Goal: Task Accomplishment & Management: Manage account settings

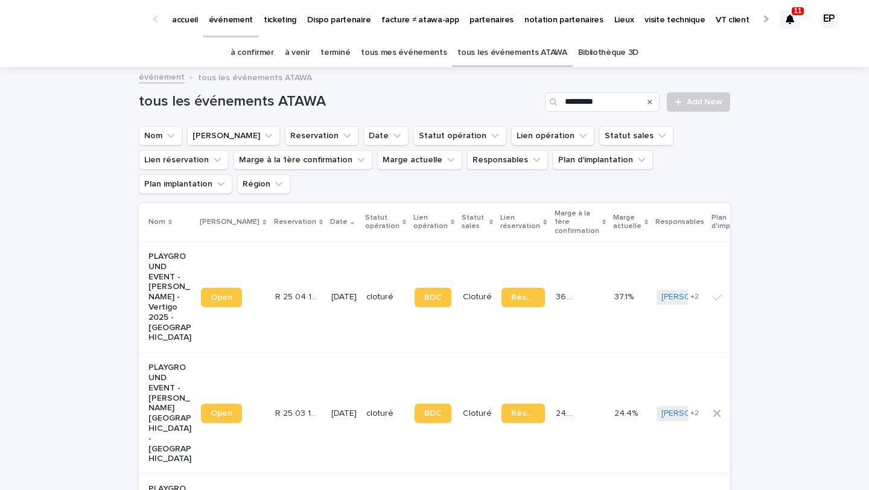
scroll to position [285, 0]
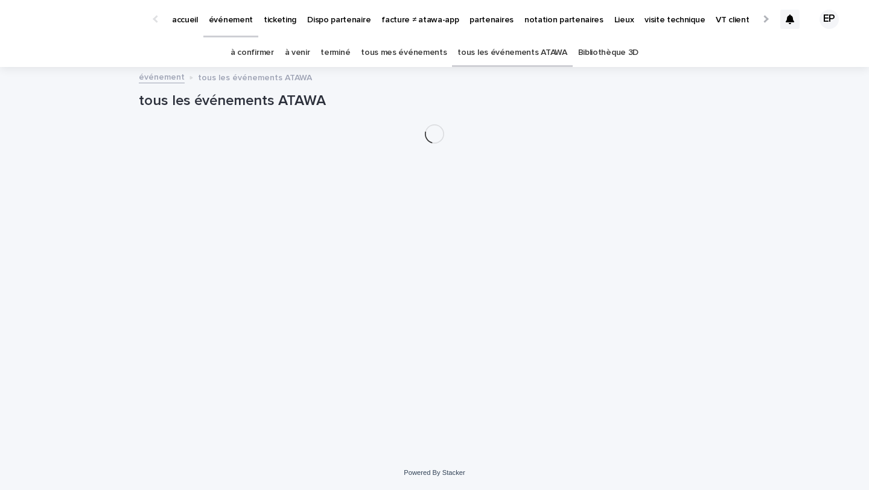
click at [304, 58] on link "à venir" at bounding box center [297, 53] width 25 height 28
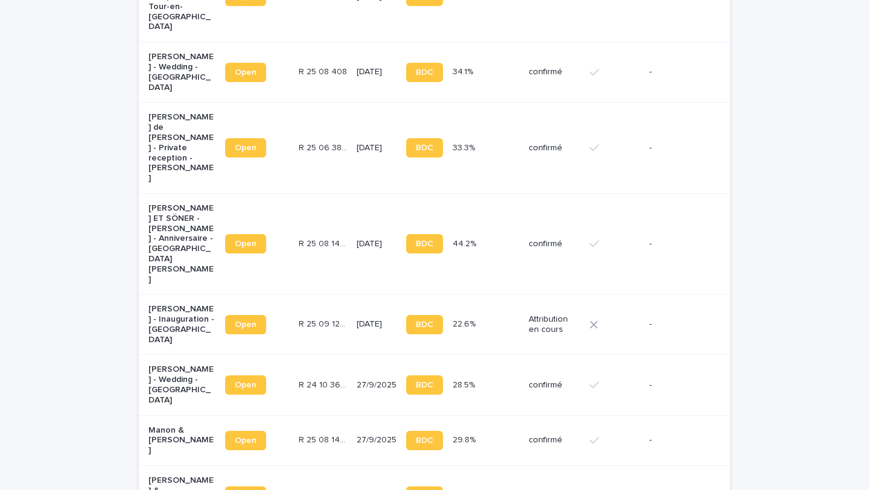
scroll to position [1123, 0]
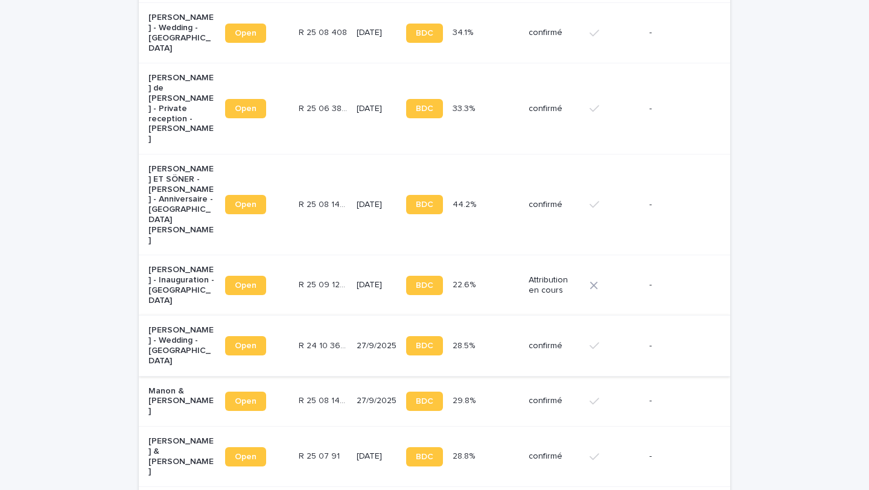
click at [254, 342] on span "Open" at bounding box center [246, 346] width 22 height 8
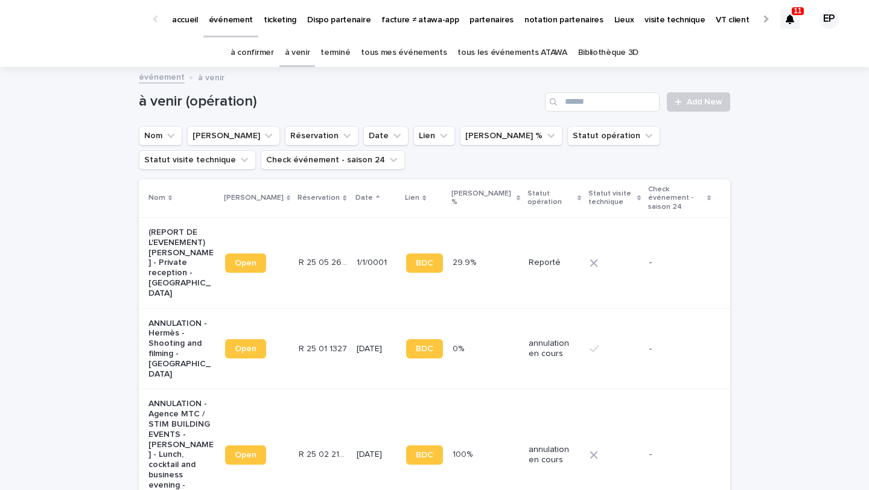
click at [234, 51] on div "à confirmer à venir terminé tous mes événements tous les événements ATAWA Bibli…" at bounding box center [434, 53] width 869 height 28
click at [250, 51] on link "à confirmer" at bounding box center [252, 53] width 43 height 28
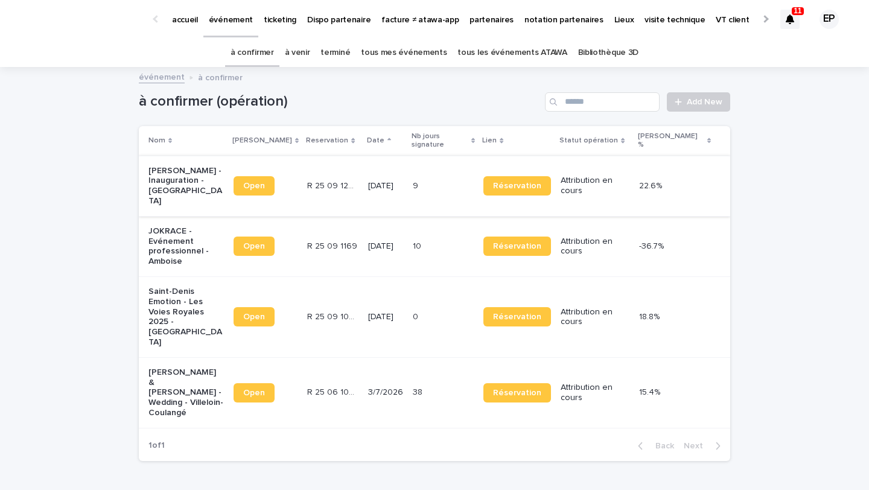
click at [265, 182] on span "Open" at bounding box center [254, 186] width 22 height 8
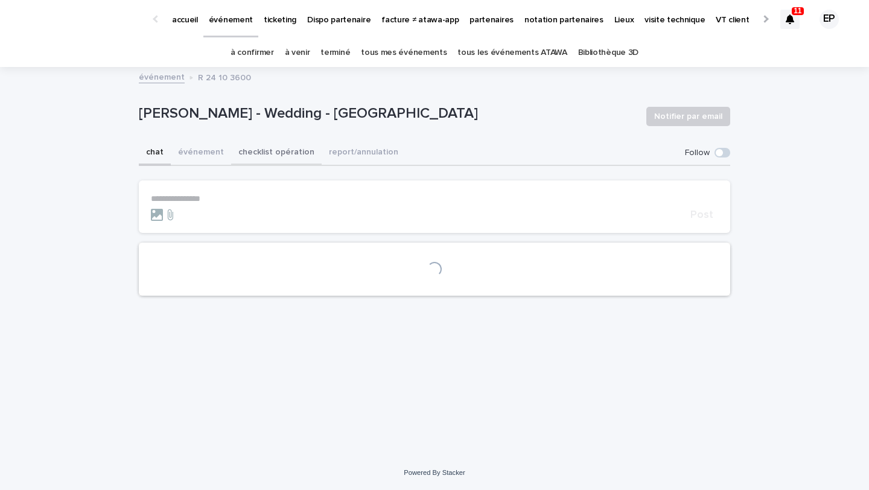
click at [257, 154] on button "checklist opération" at bounding box center [276, 153] width 91 height 25
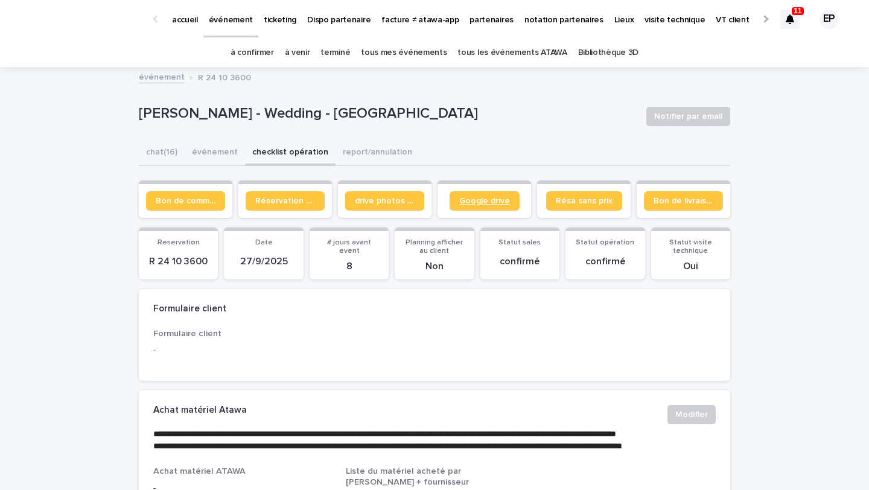
click at [470, 197] on span "Google drive" at bounding box center [484, 201] width 51 height 8
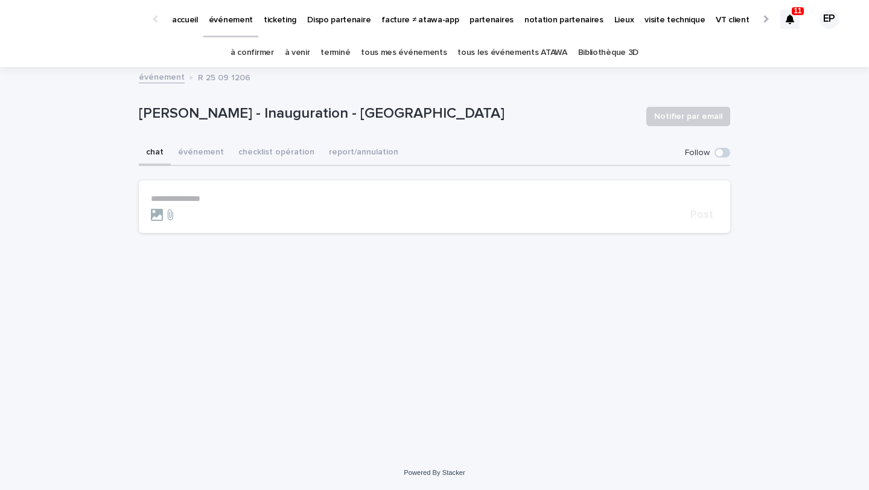
click at [272, 150] on button "checklist opération" at bounding box center [276, 153] width 91 height 25
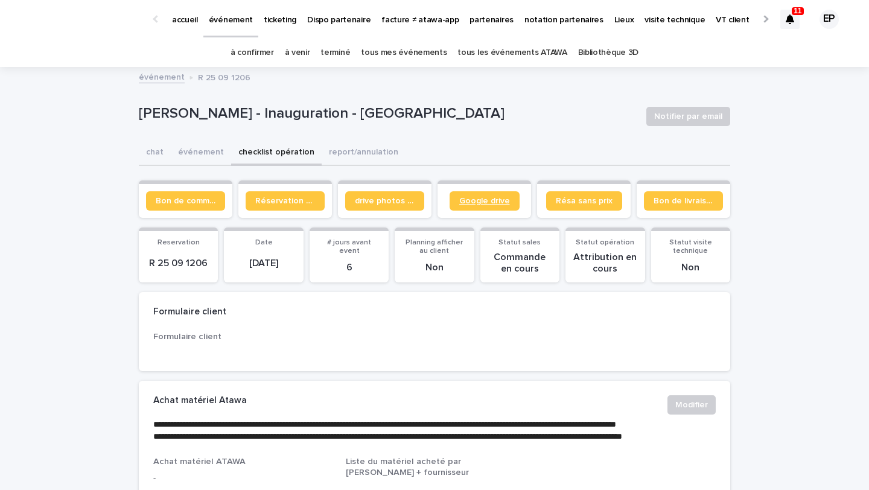
click at [479, 202] on span "Google drive" at bounding box center [484, 201] width 51 height 8
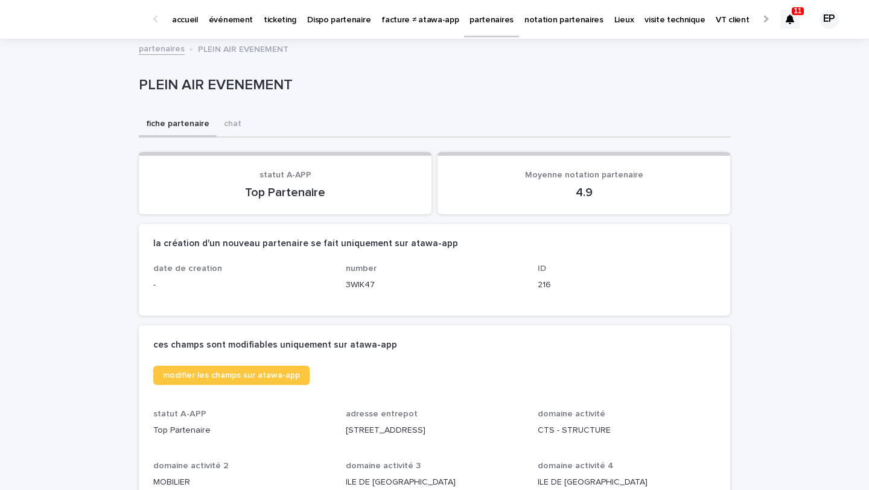
click at [490, 21] on p "partenaires" at bounding box center [492, 12] width 44 height 25
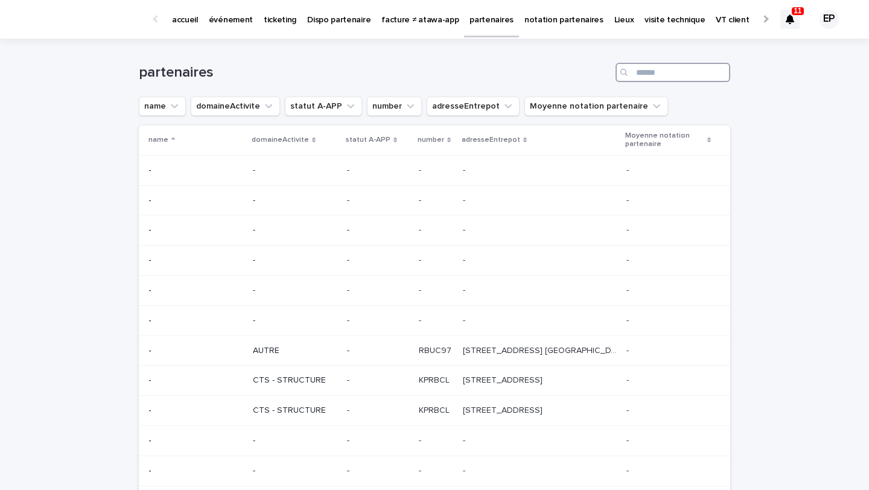
click at [641, 70] on input "Search" at bounding box center [673, 72] width 115 height 19
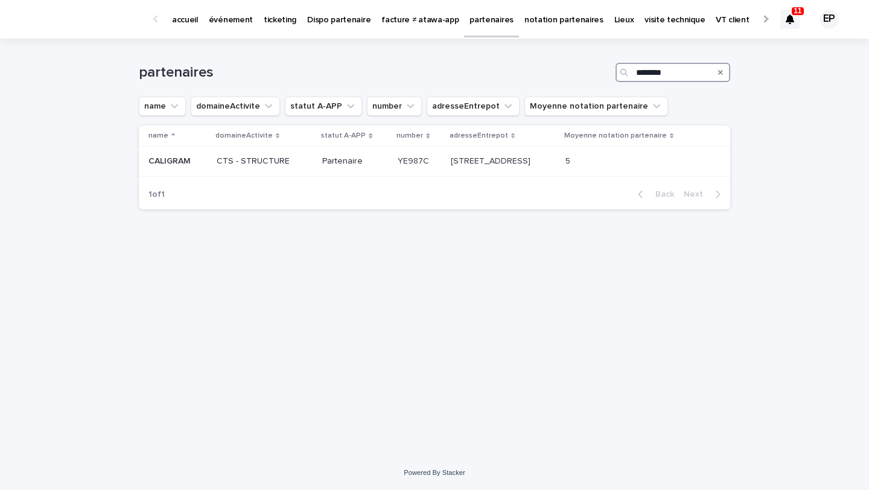
type input "********"
click at [451, 158] on p "[STREET_ADDRESS]" at bounding box center [492, 160] width 82 height 13
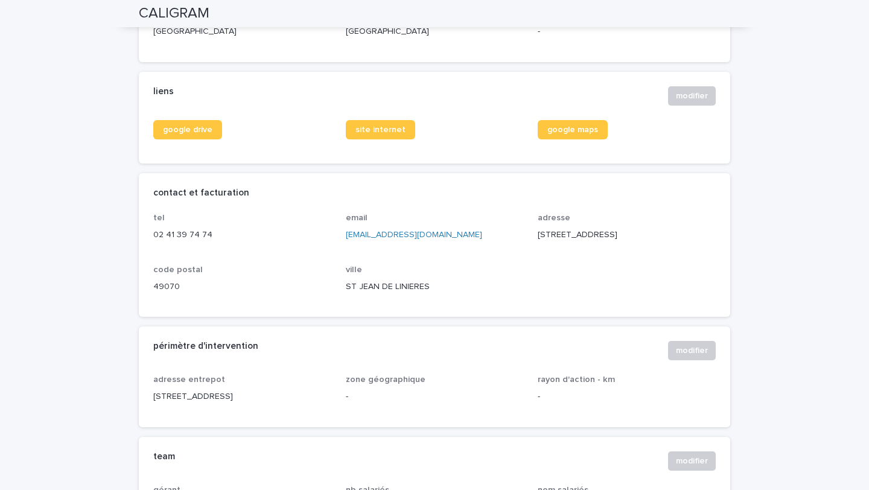
scroll to position [288, 0]
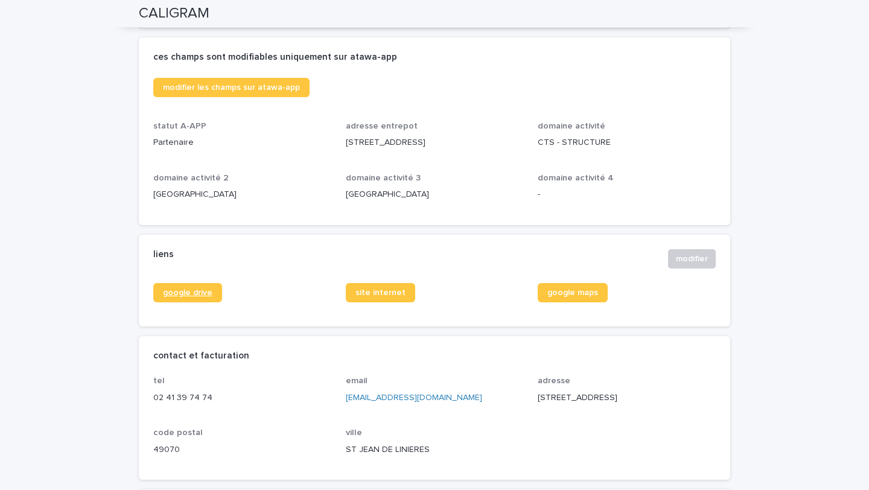
click at [185, 302] on link "google drive" at bounding box center [187, 292] width 69 height 19
click at [194, 297] on span "google drive" at bounding box center [187, 292] width 49 height 8
click at [704, 258] on div "liens modifier" at bounding box center [434, 259] width 591 height 48
click at [703, 264] on button "modifier" at bounding box center [692, 258] width 48 height 19
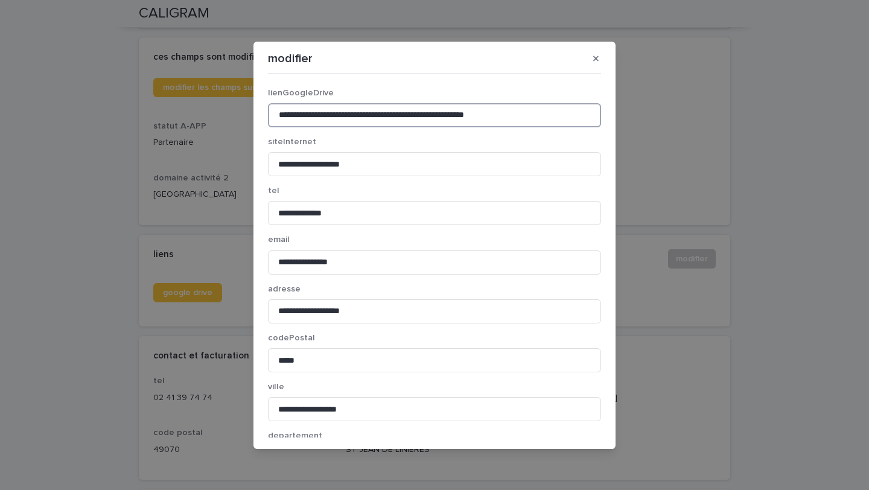
drag, startPoint x: 550, startPoint y: 110, endPoint x: 14, endPoint y: 106, distance: 536.5
click at [14, 106] on div "**********" at bounding box center [434, 245] width 869 height 490
paste input "**********"
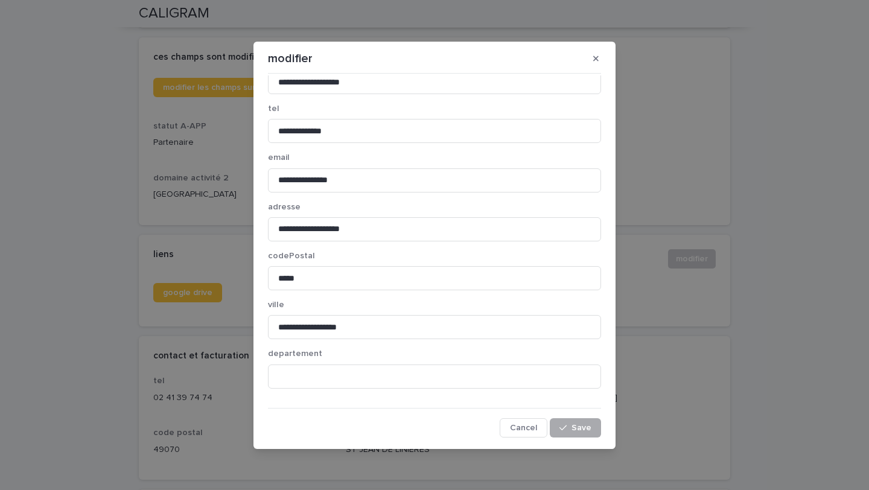
type input "**********"
click at [587, 429] on span "Save" at bounding box center [581, 428] width 20 height 8
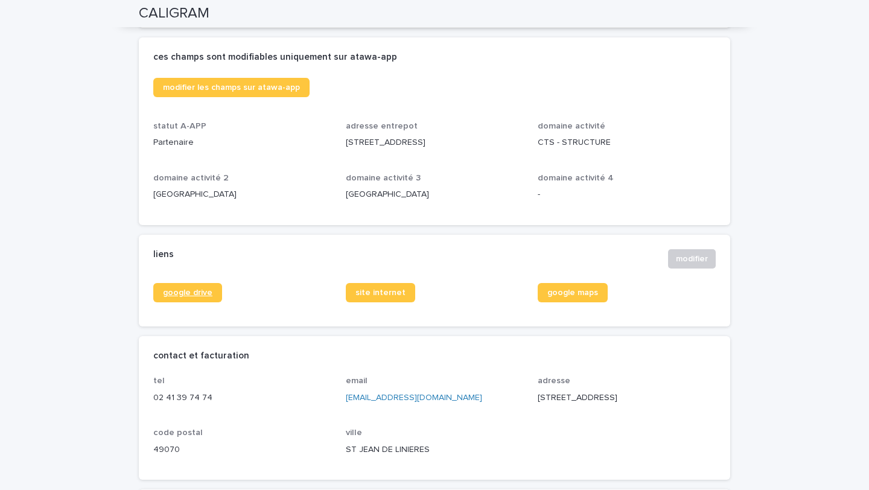
click at [197, 297] on span "google drive" at bounding box center [187, 292] width 49 height 8
